Goal: Find specific page/section: Find specific page/section

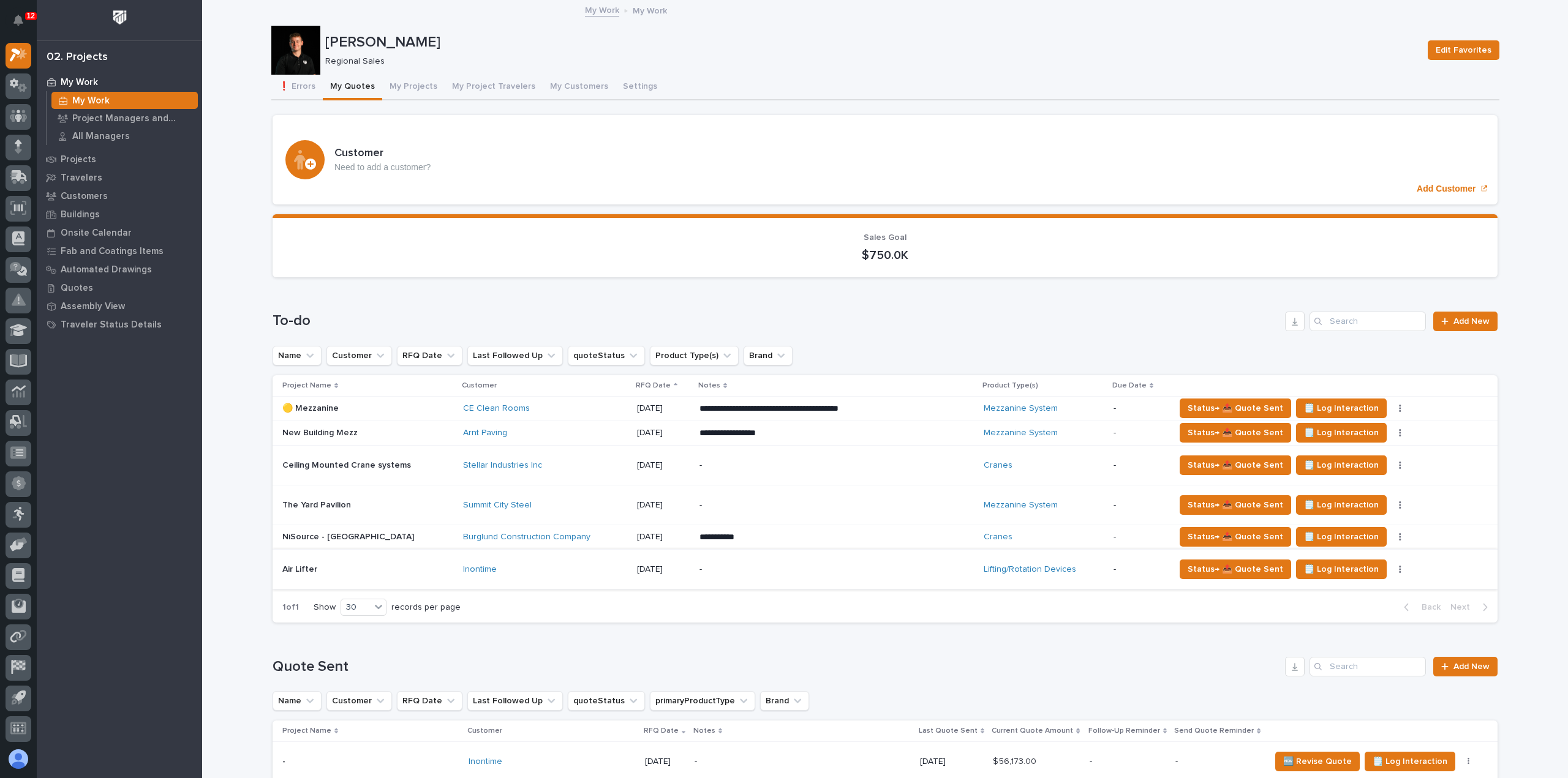
scroll to position [62, 0]
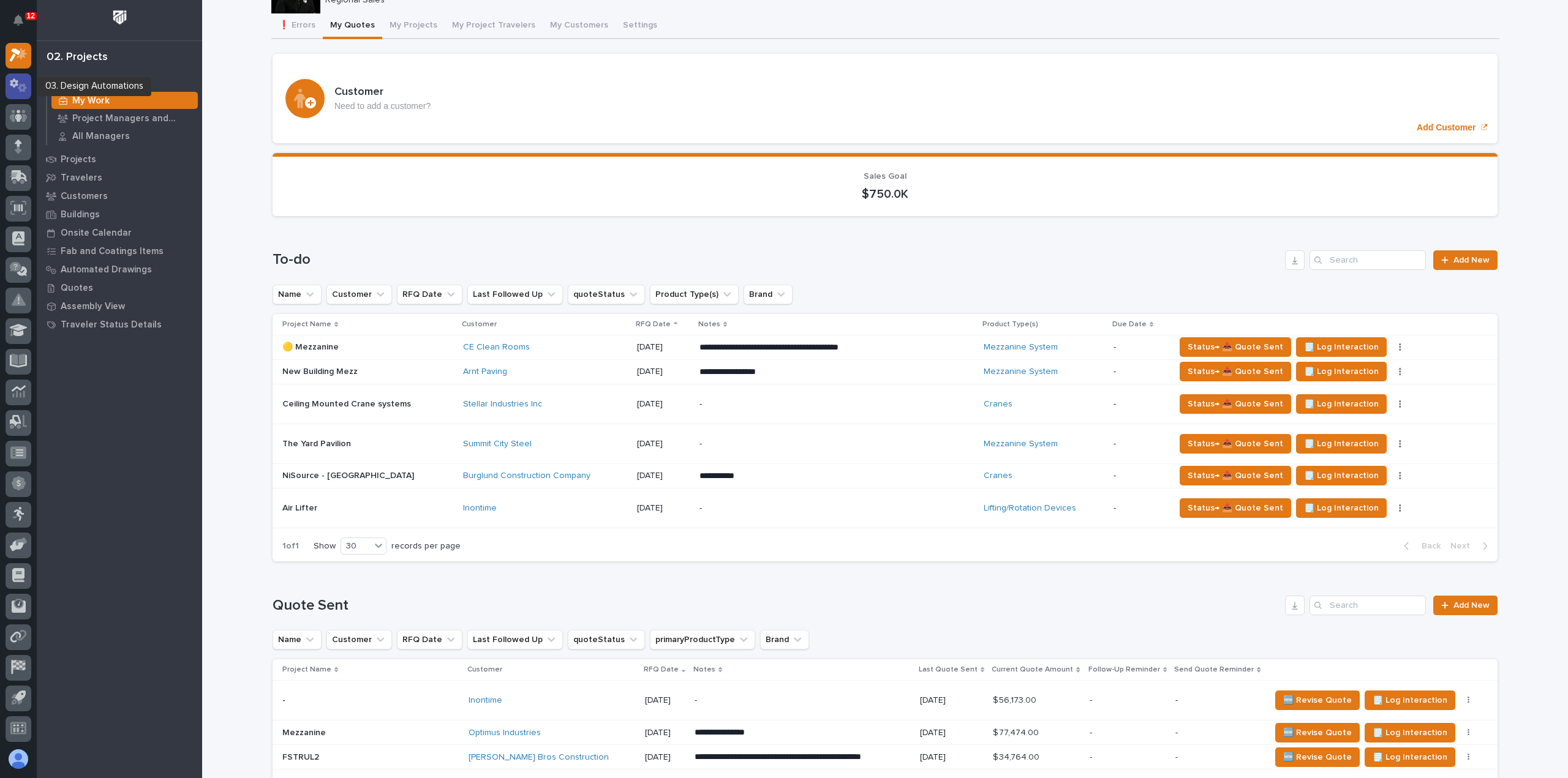
click at [22, 92] on div at bounding box center [18, 86] width 25 height 25
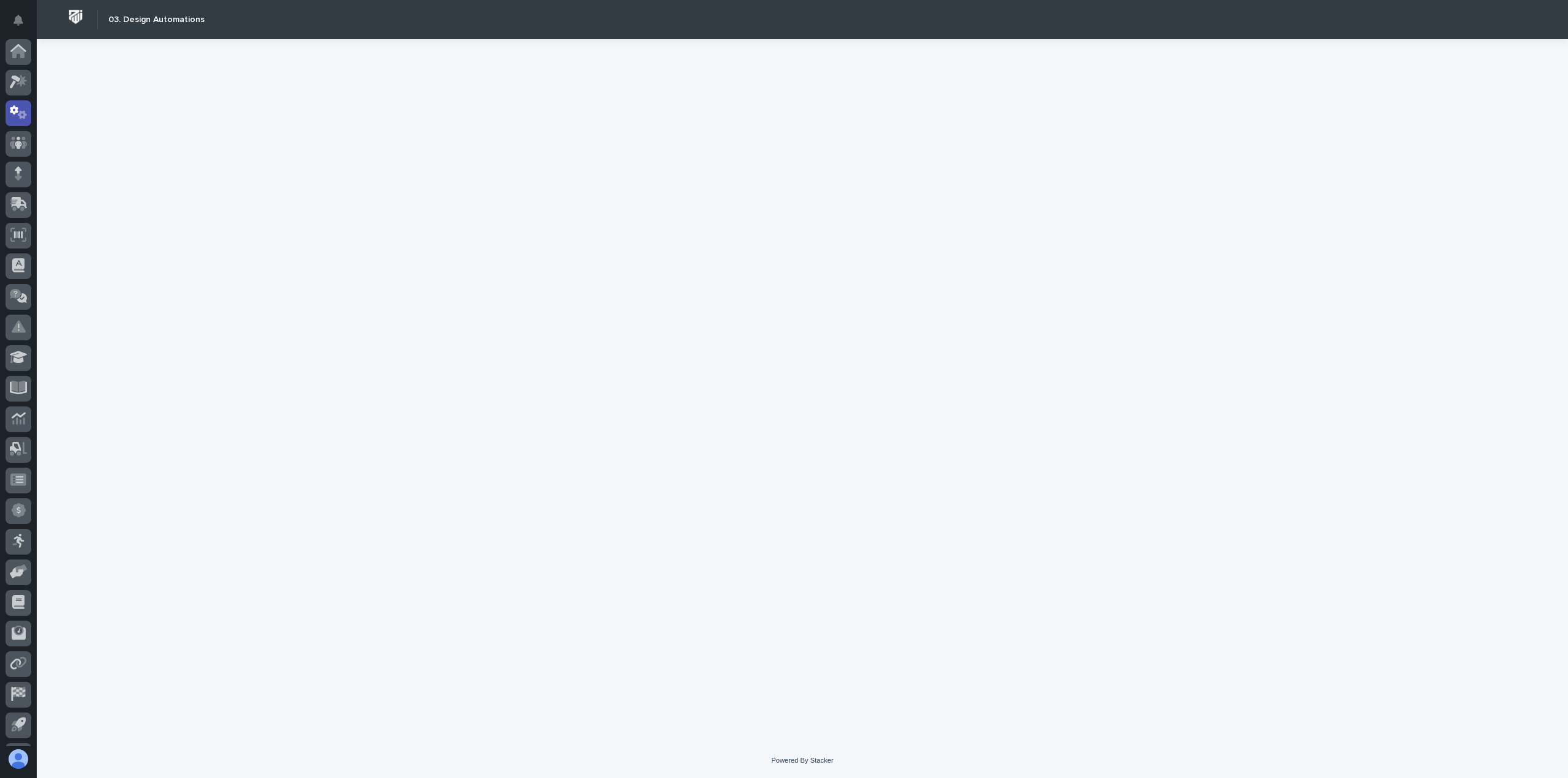
scroll to position [27, 0]
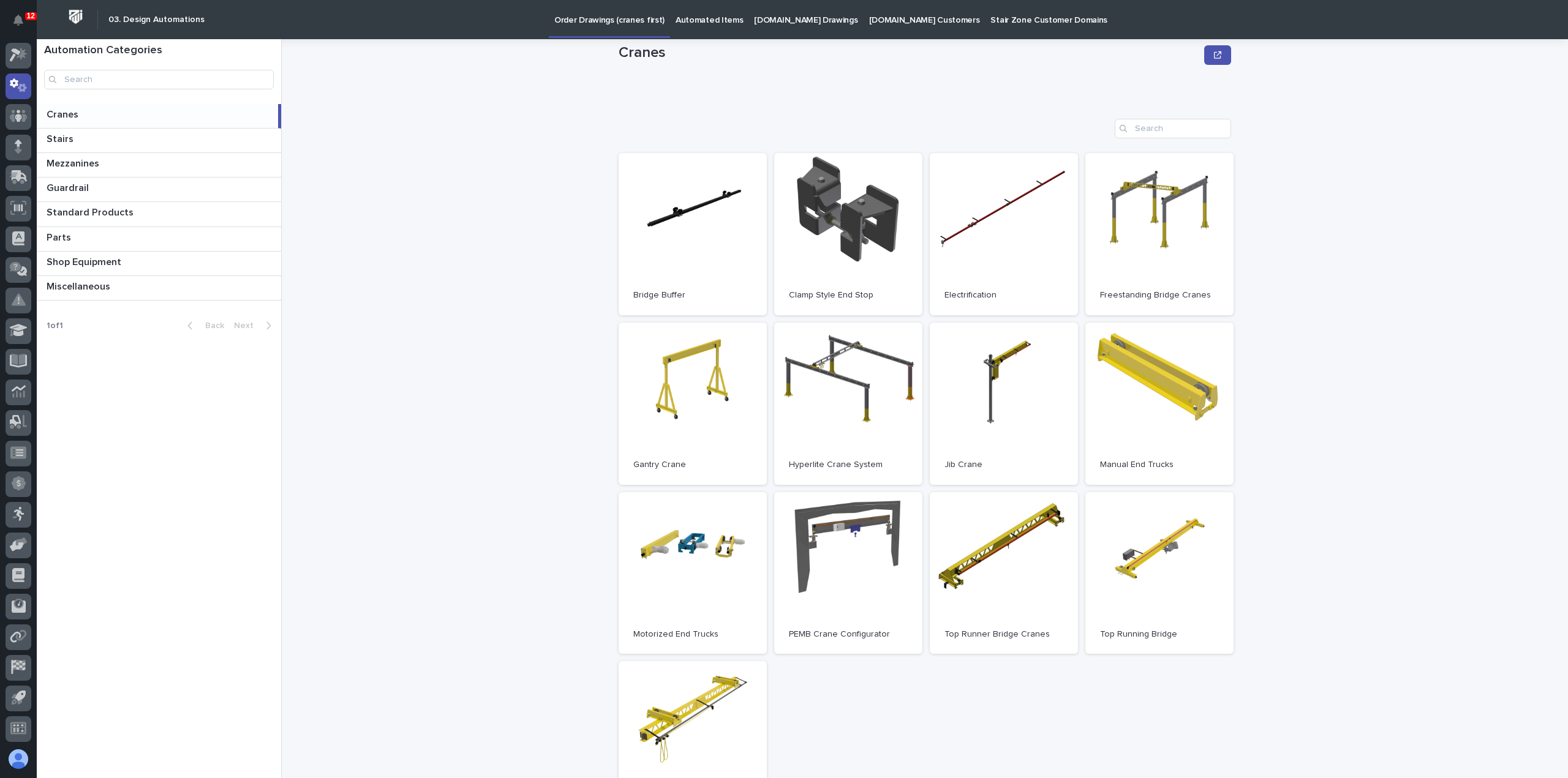
scroll to position [122, 0]
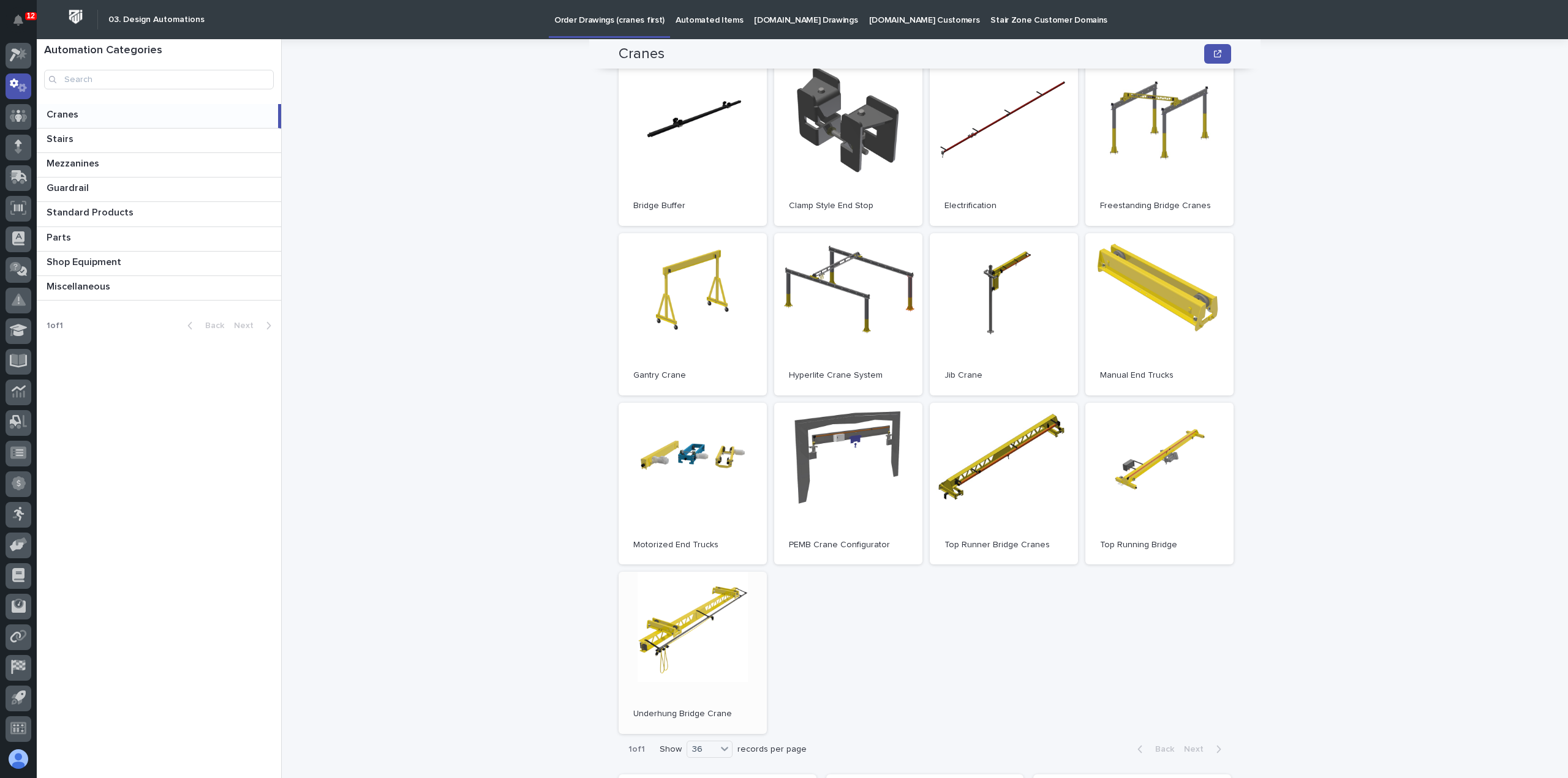
click at [715, 636] on link "Open" at bounding box center [693, 652] width 148 height 162
click at [724, 598] on link "Open" at bounding box center [693, 652] width 148 height 162
